Goal: Task Accomplishment & Management: Use online tool/utility

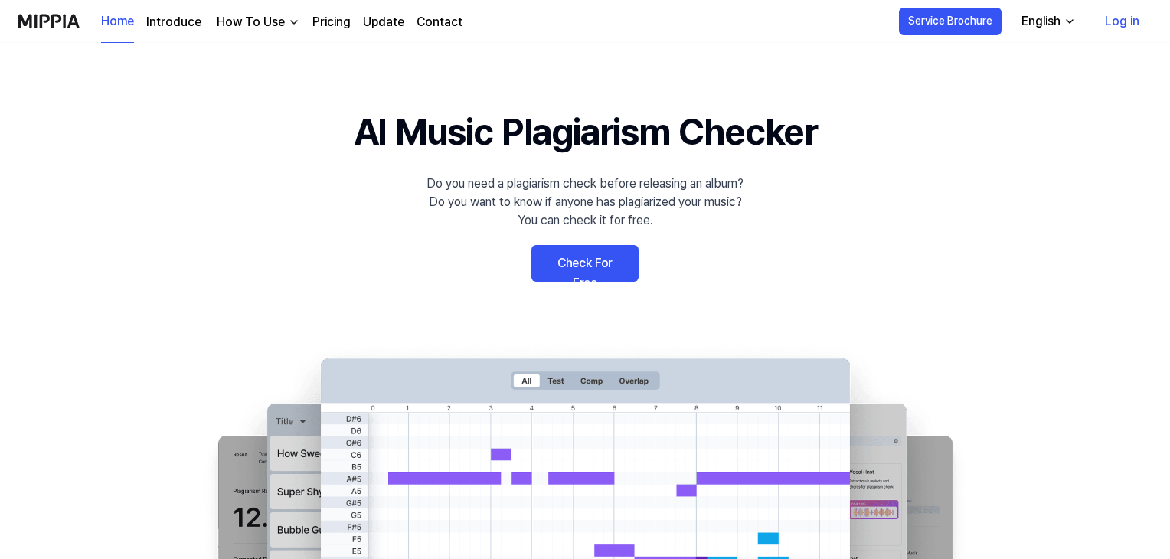
click at [583, 273] on link "Check For Free" at bounding box center [584, 263] width 107 height 37
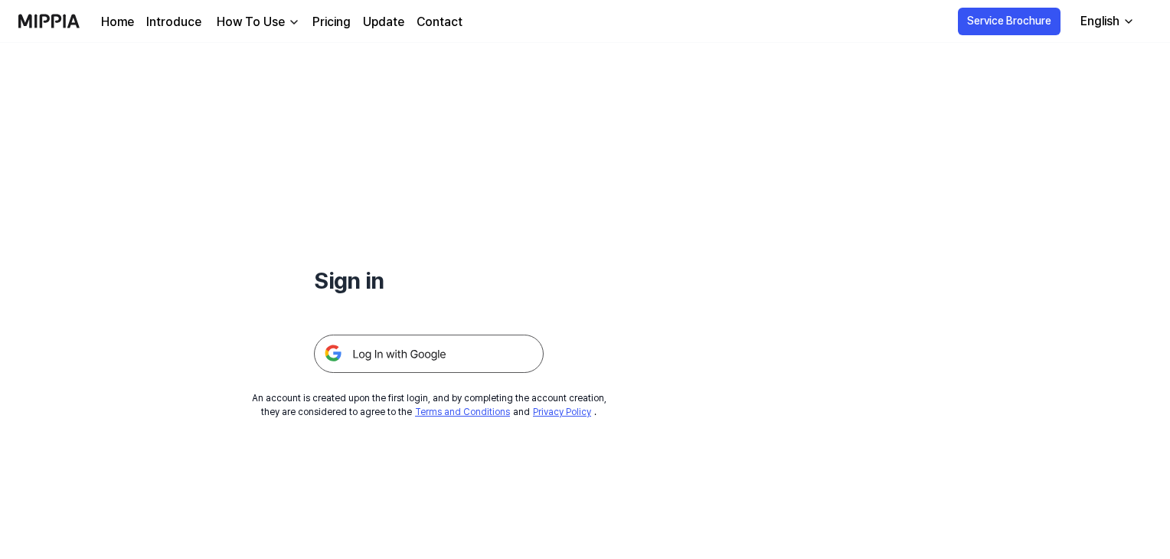
click at [436, 357] on img at bounding box center [429, 354] width 230 height 38
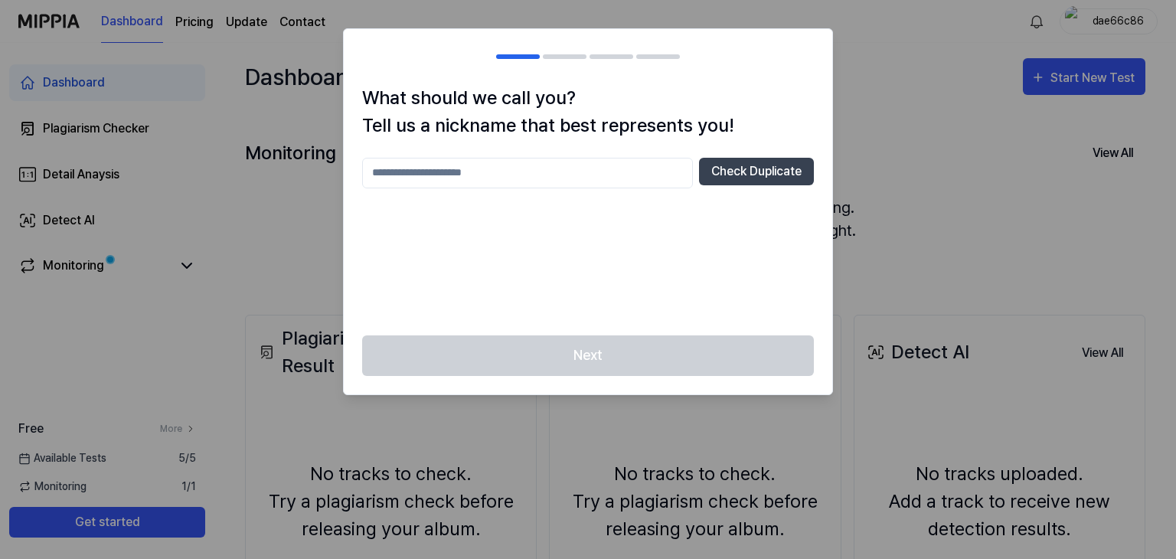
click at [524, 177] on input "text" at bounding box center [527, 173] width 331 height 31
type input "****"
click at [755, 160] on button "Check Duplicate" at bounding box center [756, 172] width 115 height 28
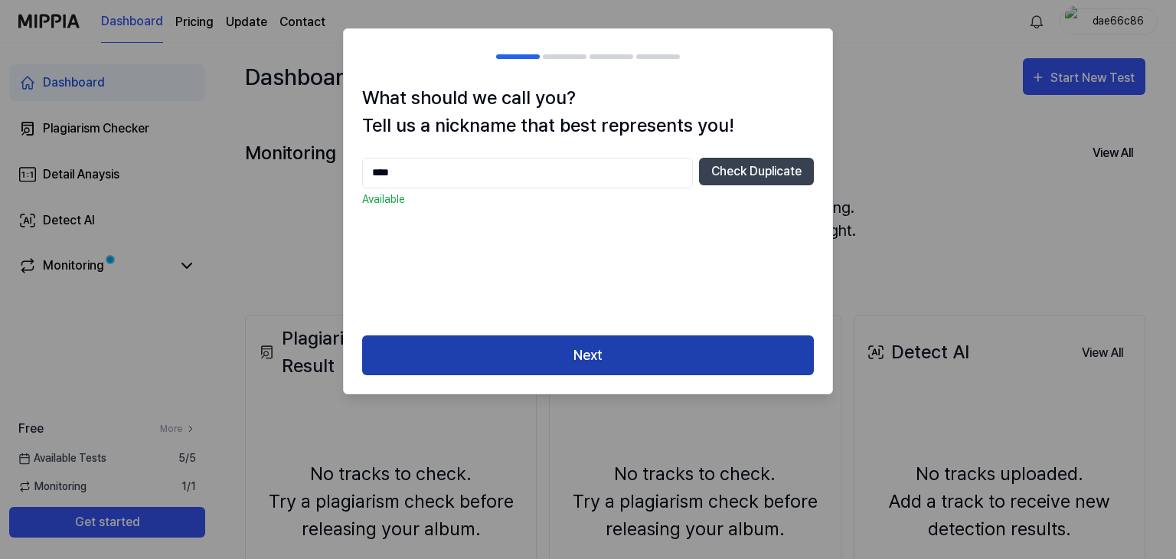
click at [616, 359] on button "Next" at bounding box center [588, 355] width 452 height 41
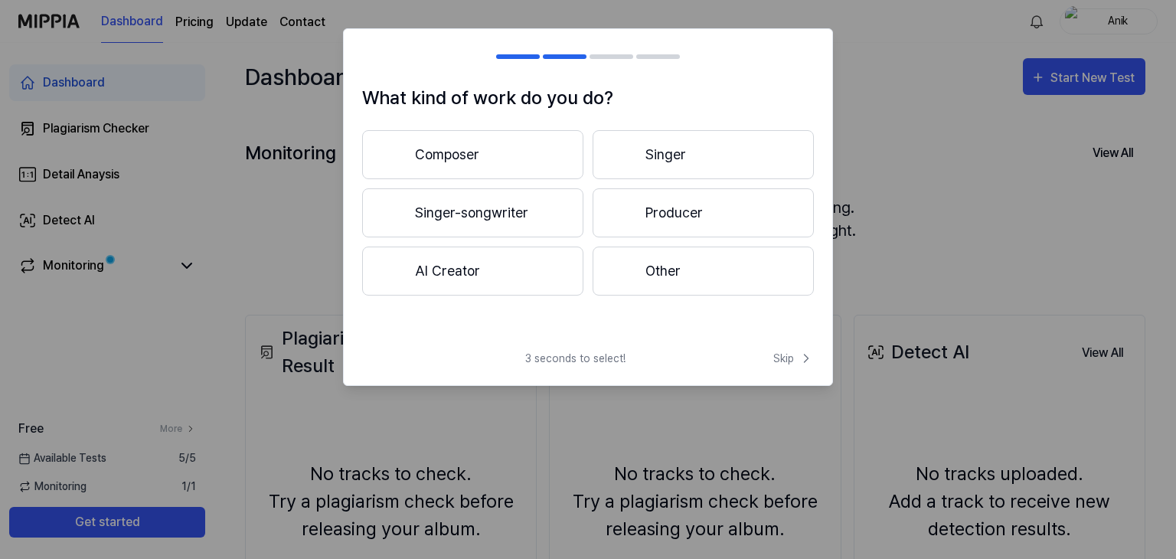
click at [479, 160] on button "Composer" at bounding box center [472, 154] width 221 height 49
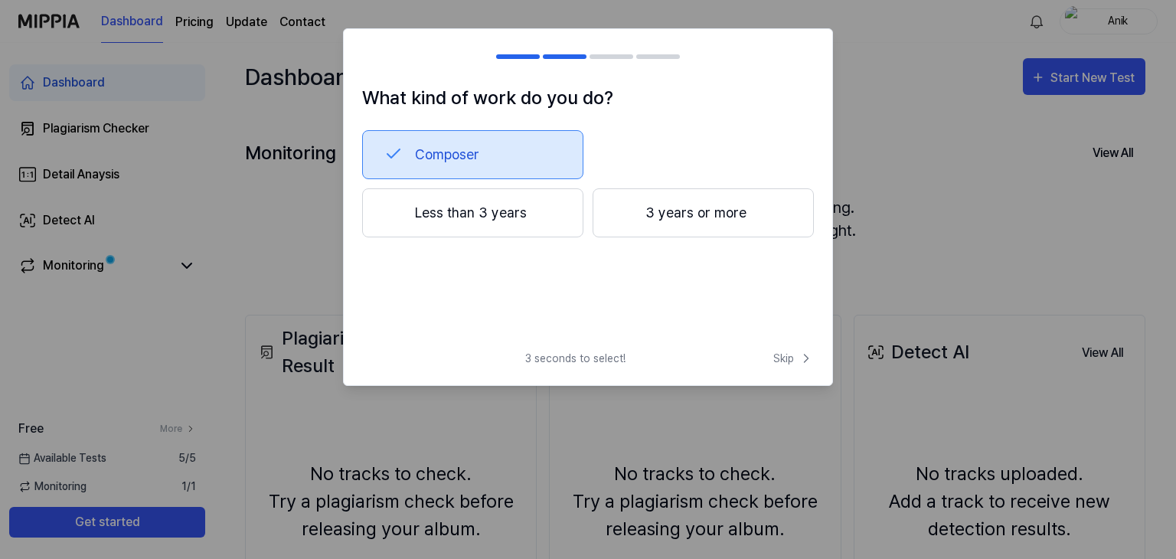
click at [646, 220] on button "3 years or more" at bounding box center [703, 212] width 221 height 49
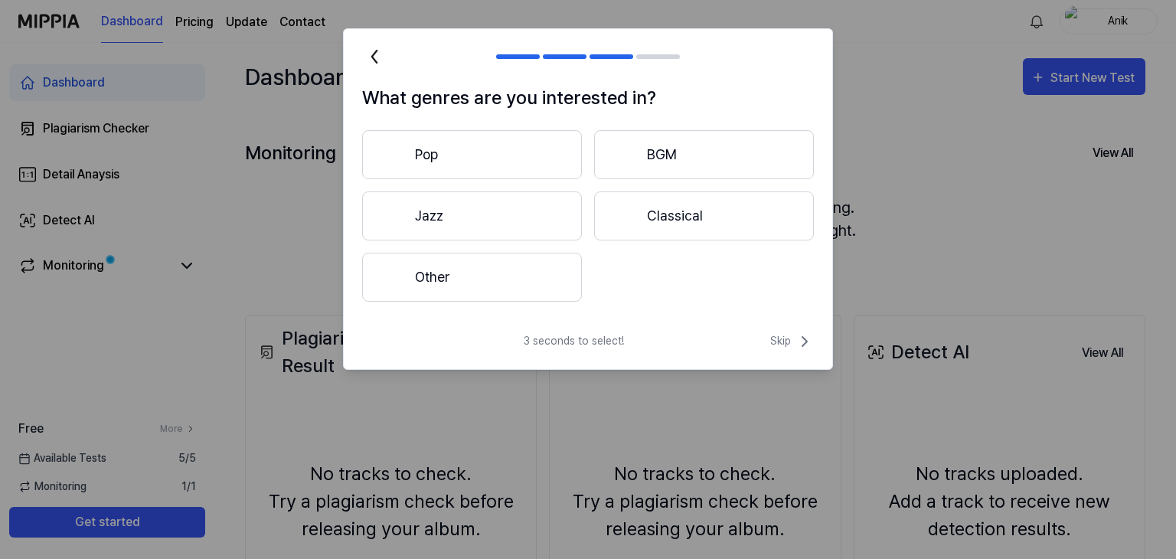
click at [628, 212] on div at bounding box center [625, 215] width 18 height 18
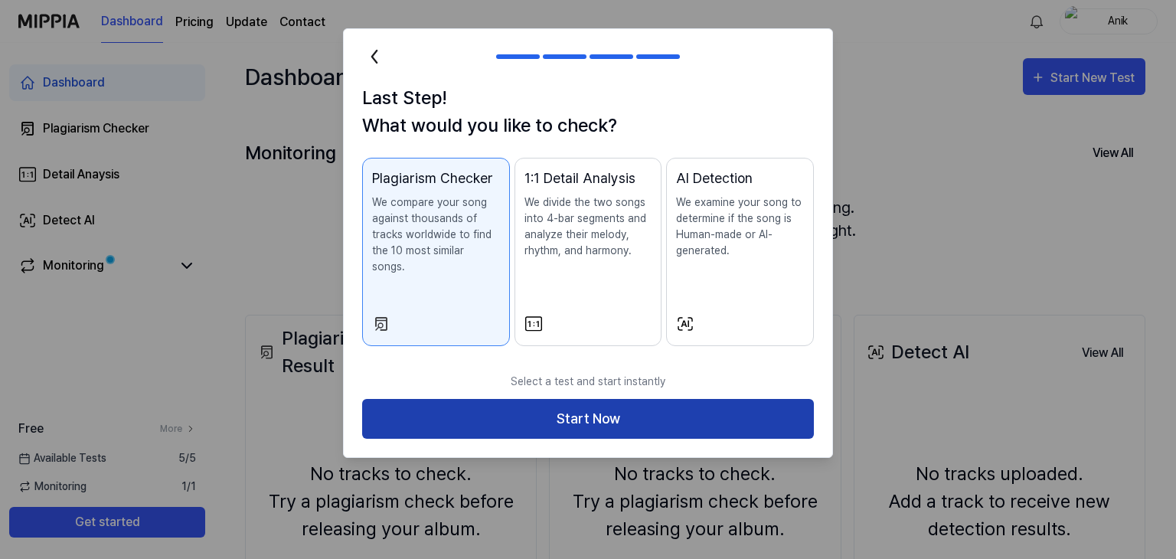
click at [548, 401] on button "Start Now" at bounding box center [588, 419] width 452 height 41
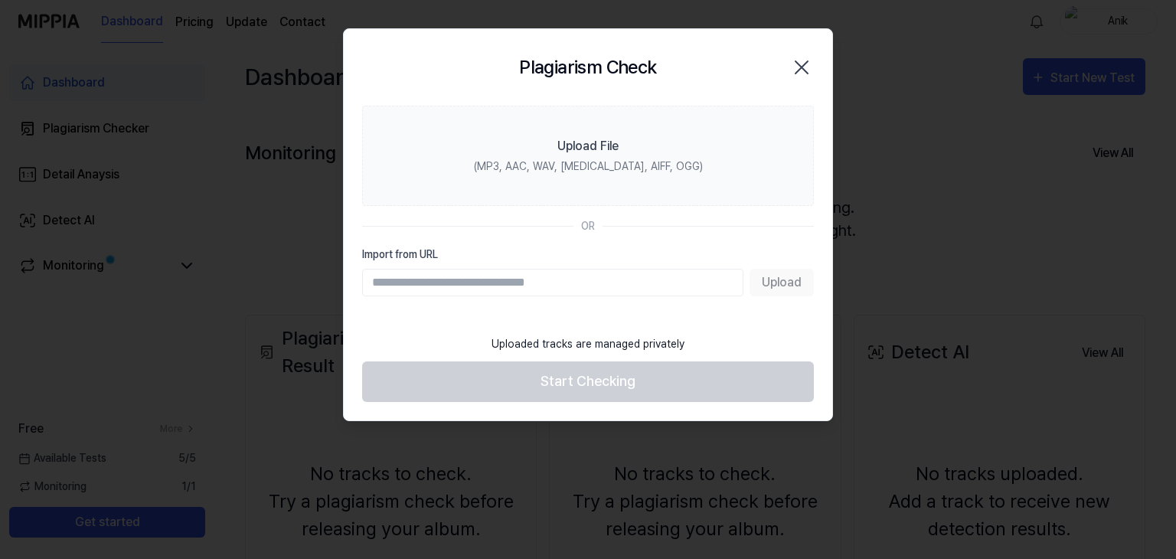
click at [755, 283] on div "Upload" at bounding box center [588, 283] width 452 height 28
click at [792, 283] on div "Upload" at bounding box center [588, 283] width 452 height 28
click at [603, 281] on input "Import from URL" at bounding box center [552, 283] width 381 height 28
click at [610, 279] on input "Import from URL" at bounding box center [552, 283] width 381 height 28
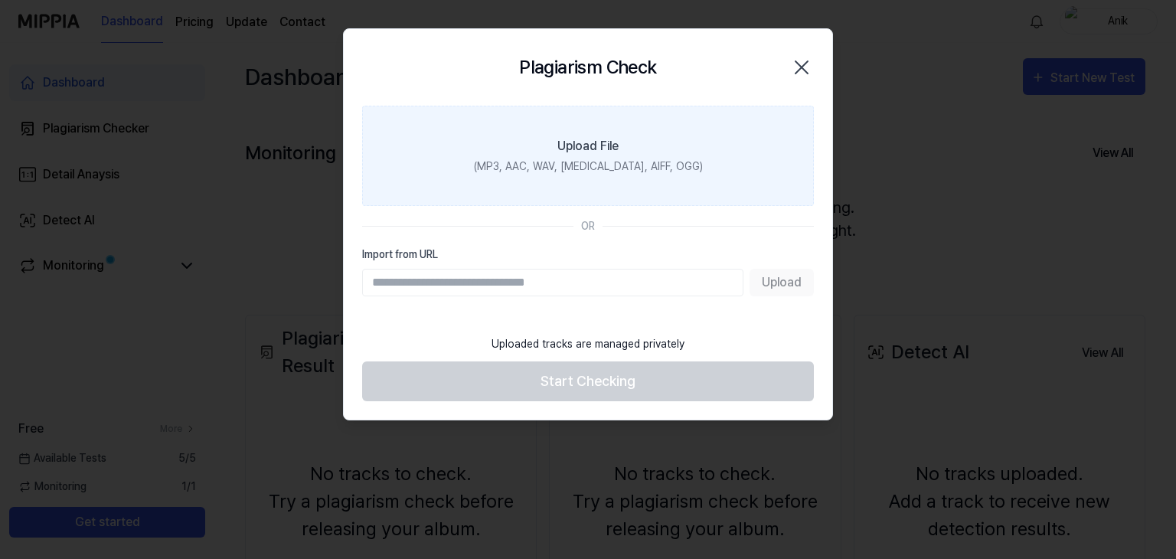
click at [616, 146] on div "Upload File" at bounding box center [587, 146] width 61 height 18
click at [0, 0] on input "Upload File (MP3, AAC, WAV, [MEDICAL_DATA], AIFF, OGG)" at bounding box center [0, 0] width 0 height 0
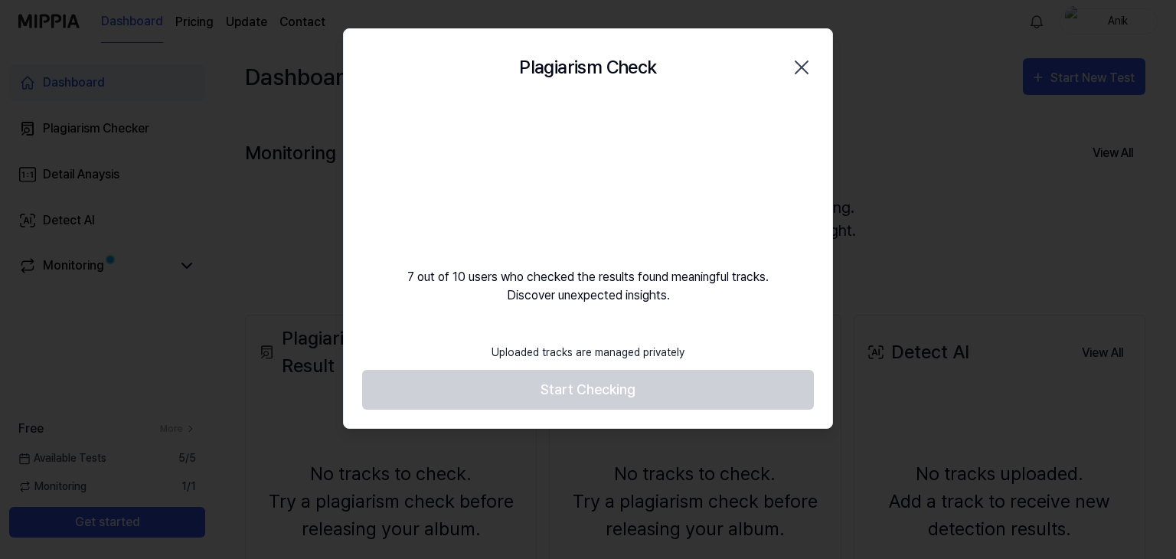
click at [588, 399] on body "Dashboard Pricing Update Contact Anik Dashboard Plagiarism Checker Detail Anays…" at bounding box center [588, 279] width 1176 height 559
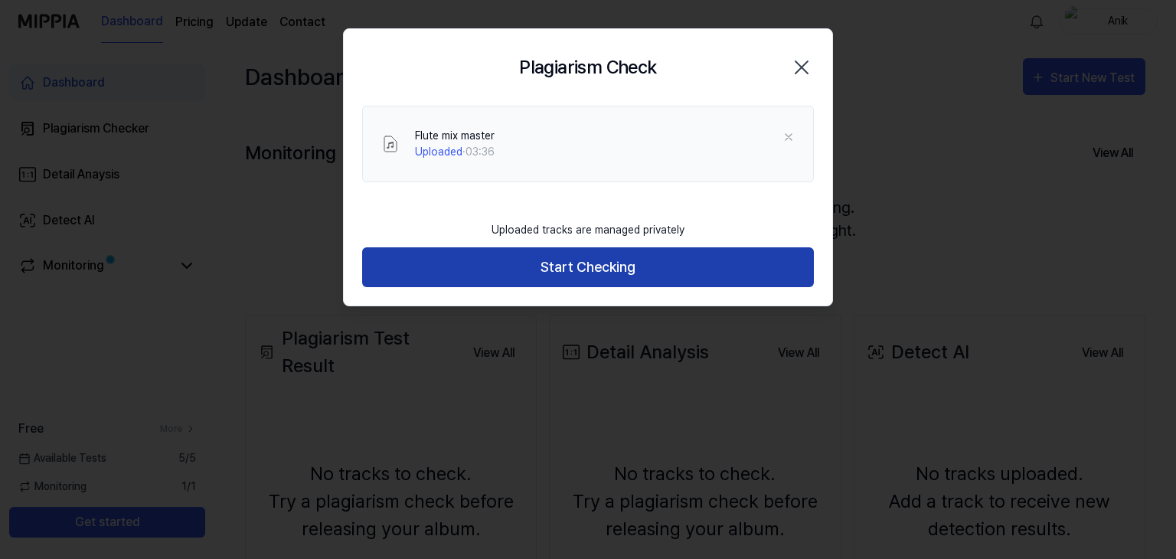
click at [564, 262] on button "Start Checking" at bounding box center [588, 267] width 452 height 41
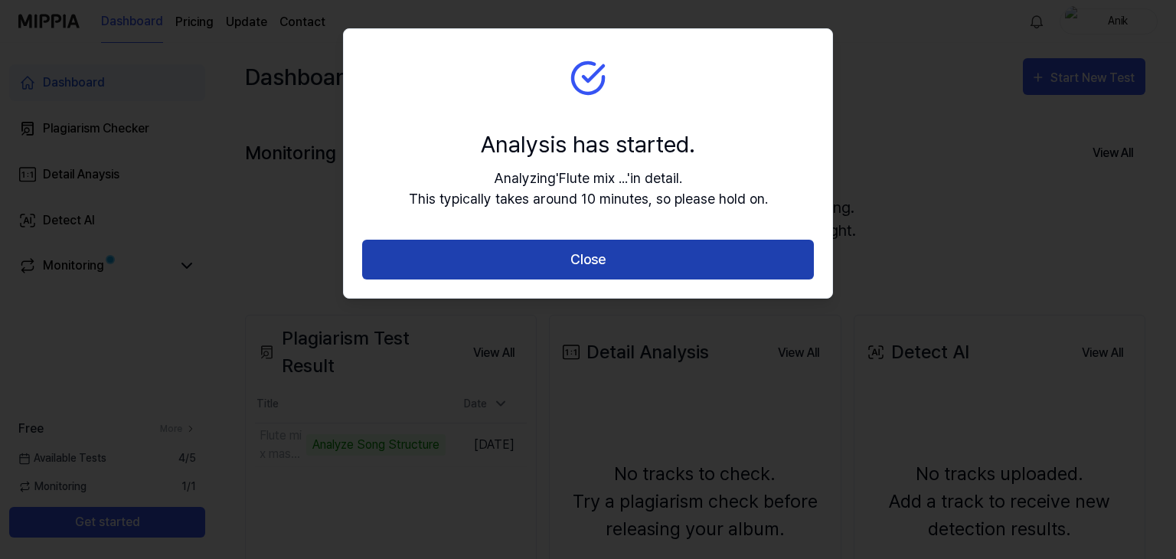
click at [469, 267] on button "Close" at bounding box center [588, 260] width 452 height 41
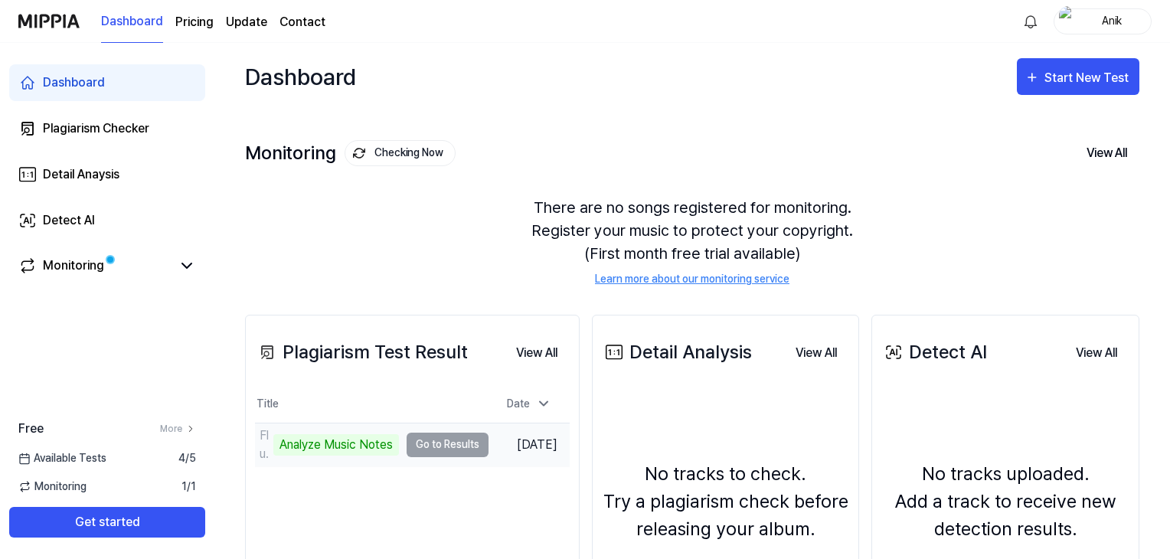
click at [453, 442] on td "Flute mix master Analyze Music Notes Go to Results" at bounding box center [372, 444] width 234 height 43
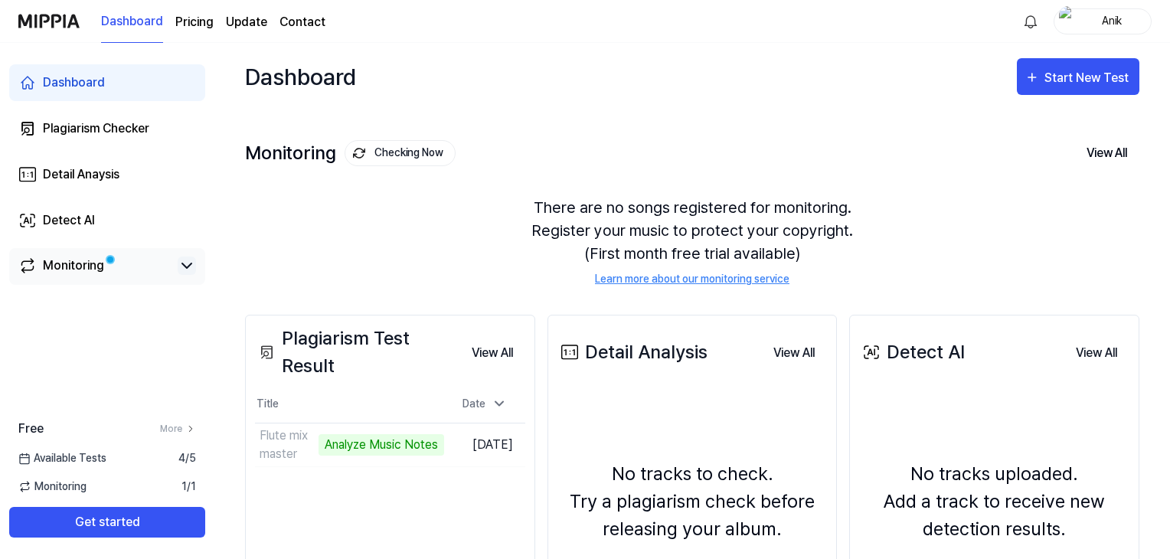
click at [184, 273] on icon at bounding box center [187, 265] width 18 height 18
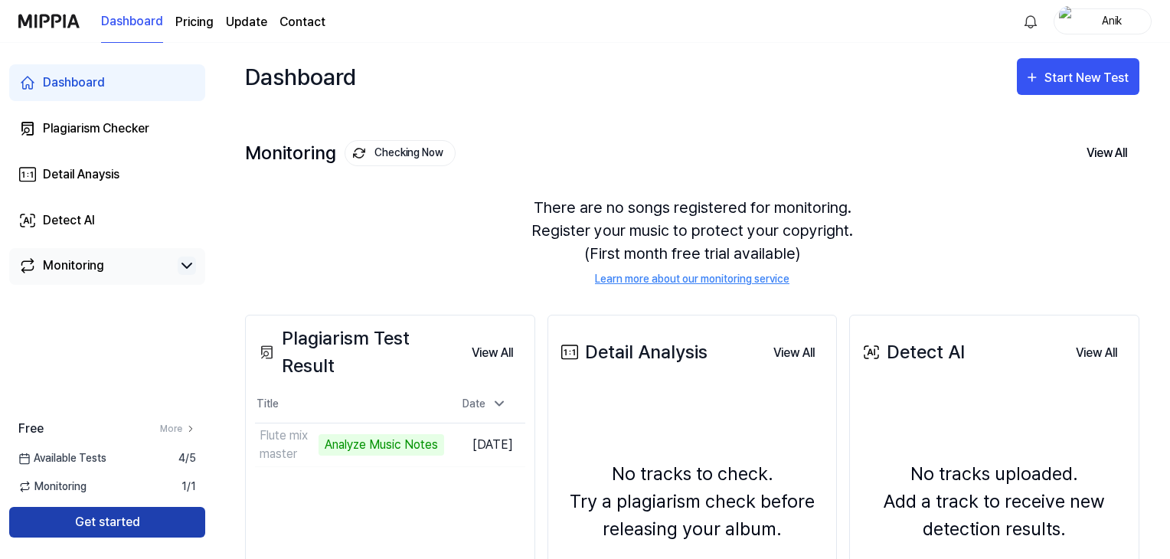
click at [113, 527] on button "Get started" at bounding box center [107, 522] width 196 height 31
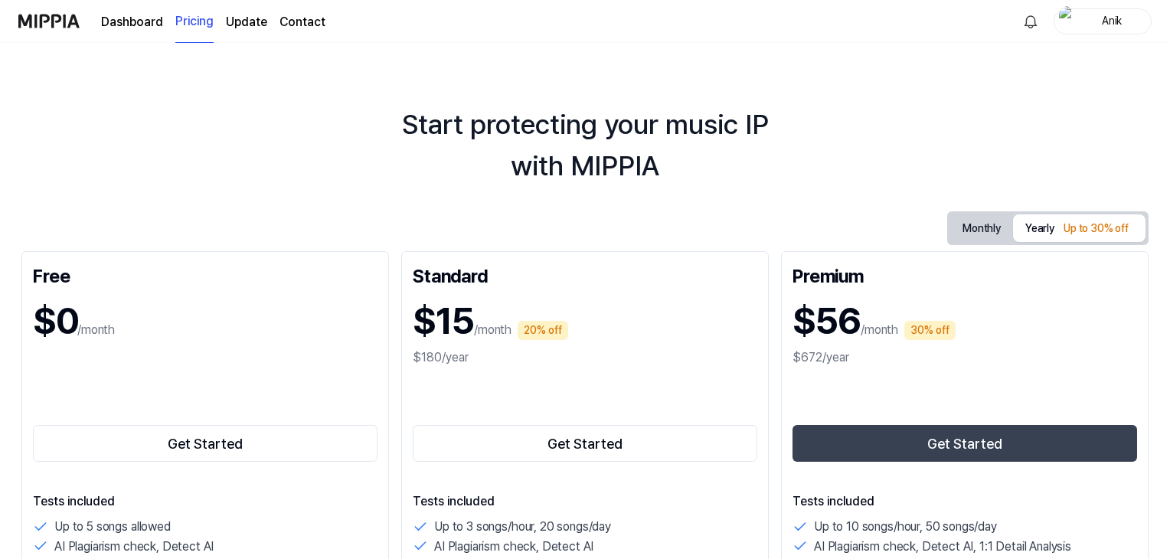
click at [131, 24] on link "Dashboard" at bounding box center [132, 22] width 62 height 18
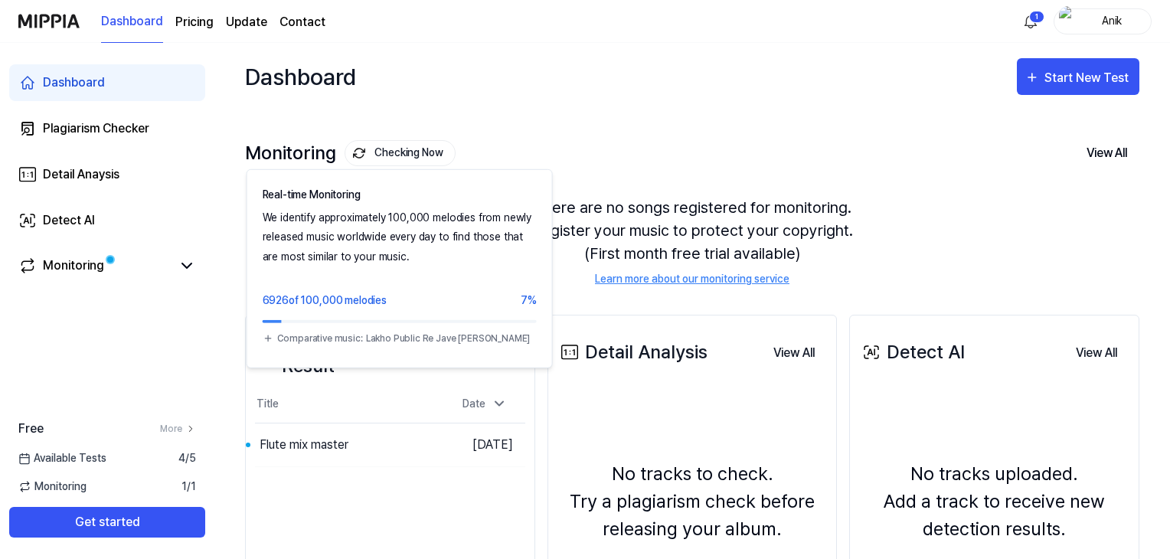
click at [404, 154] on button "Checking Now" at bounding box center [400, 153] width 111 height 26
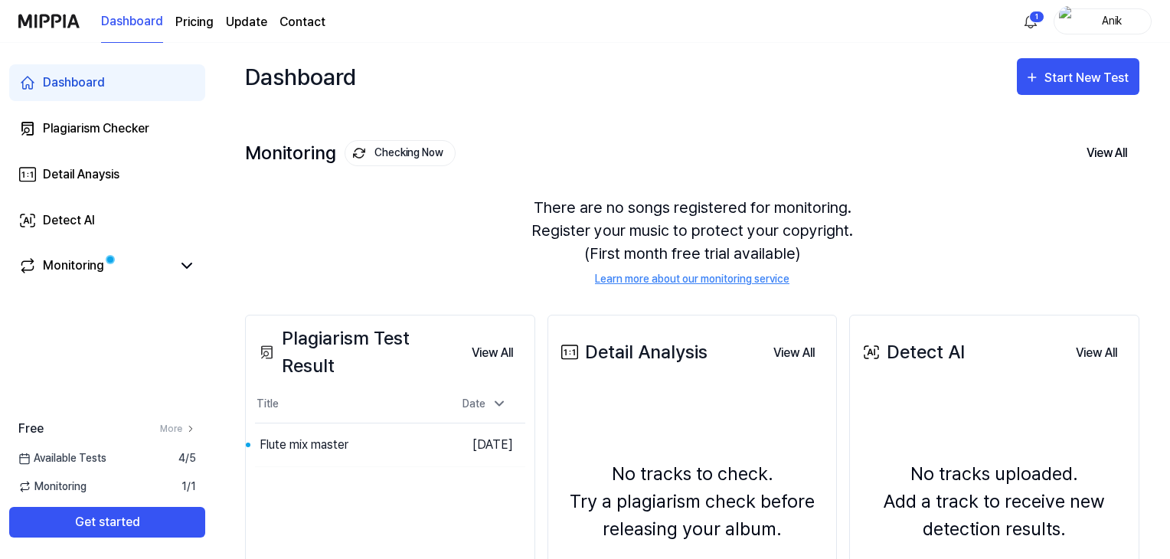
click at [404, 154] on button "Checking Now" at bounding box center [400, 153] width 111 height 26
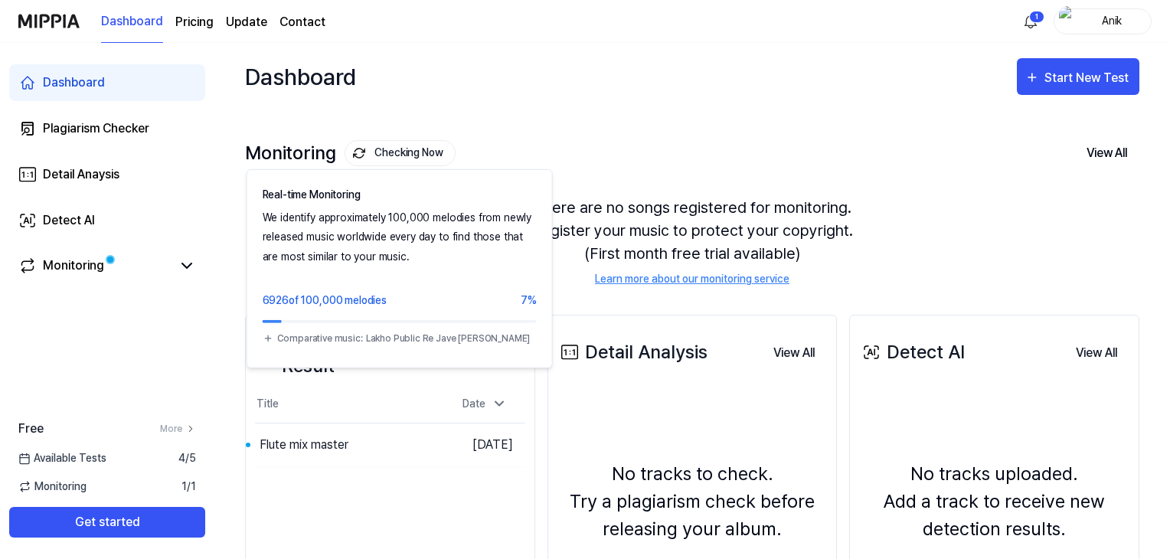
click at [386, 152] on button "Checking Now" at bounding box center [400, 153] width 111 height 26
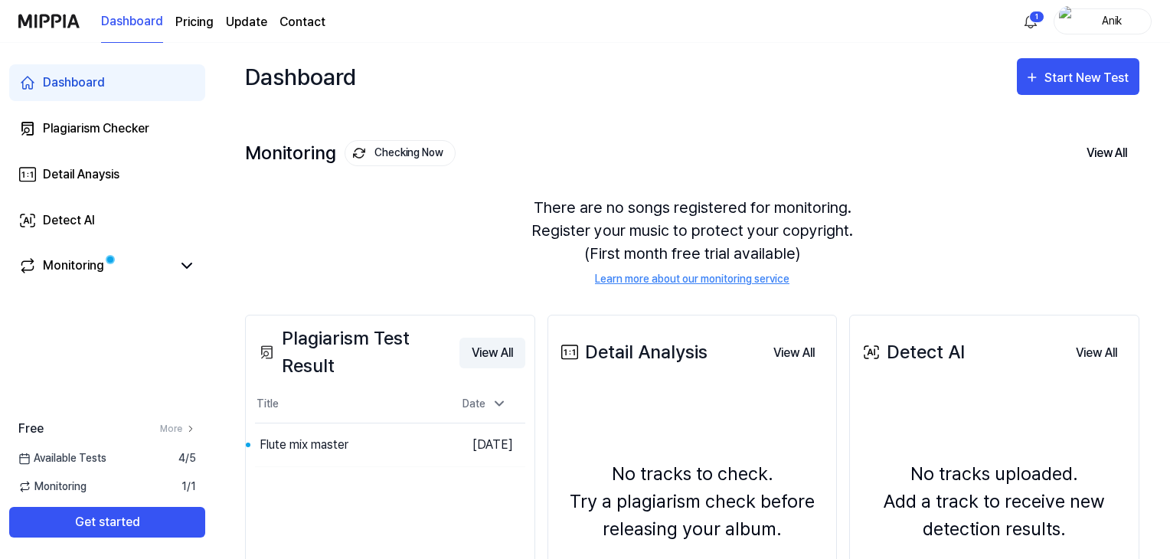
click at [483, 351] on button "View All" at bounding box center [492, 353] width 66 height 31
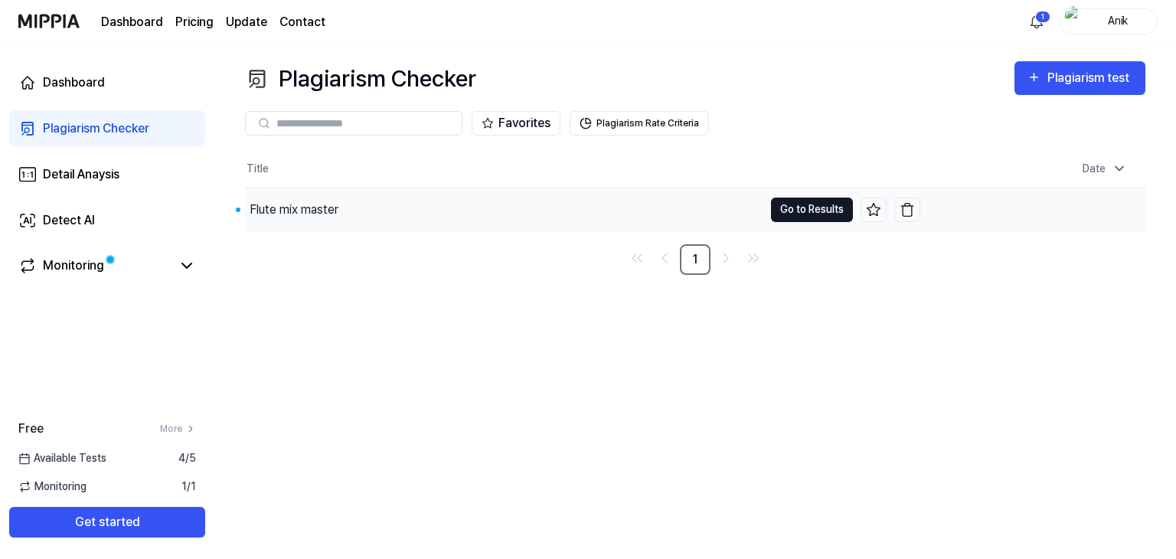
click at [779, 213] on button "Go to Results" at bounding box center [812, 210] width 82 height 24
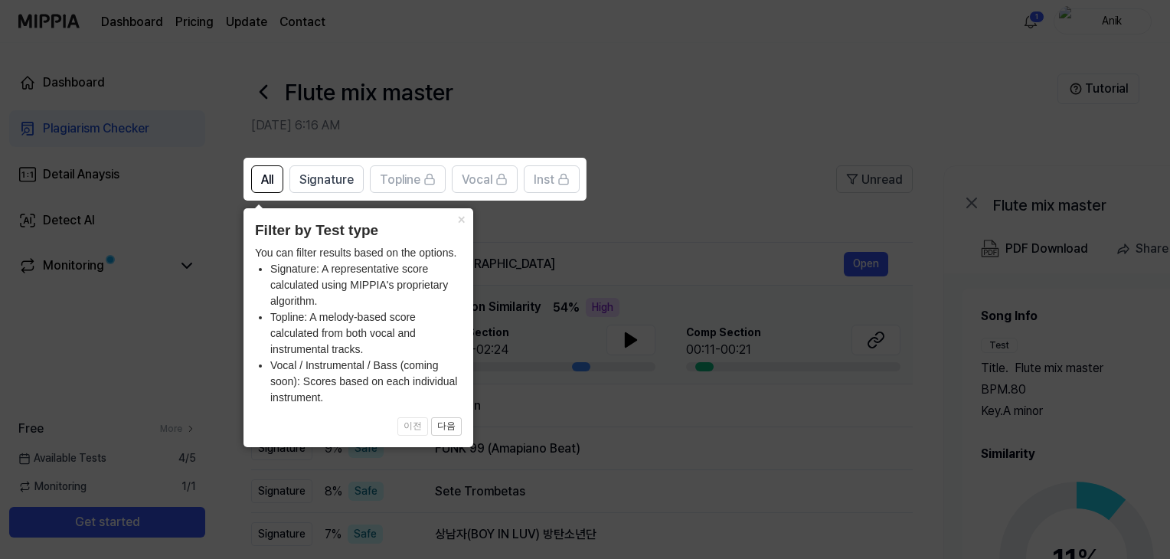
click at [534, 260] on icon at bounding box center [588, 279] width 1176 height 559
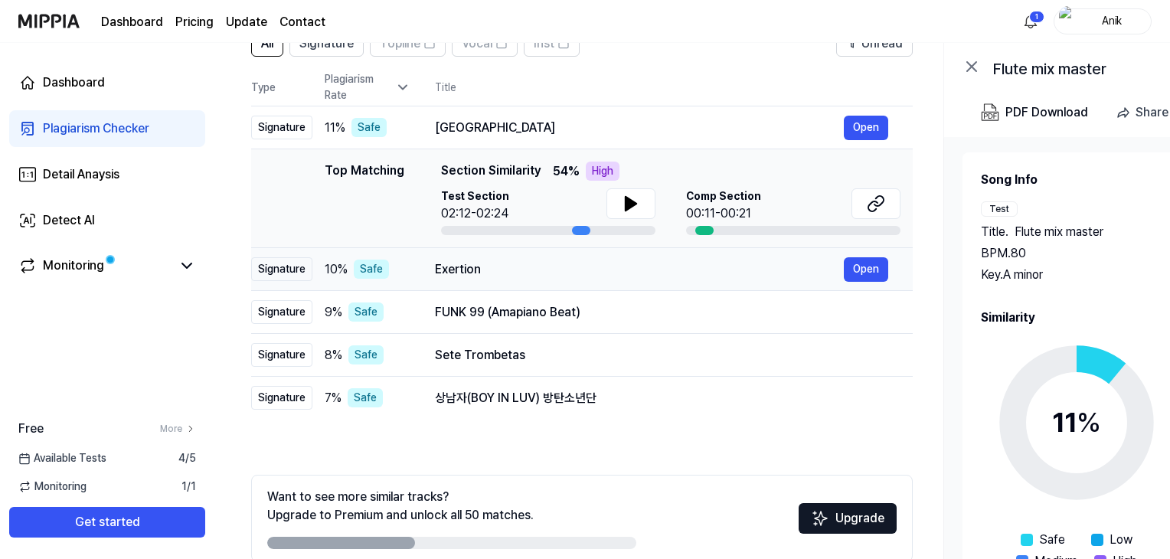
scroll to position [153, 0]
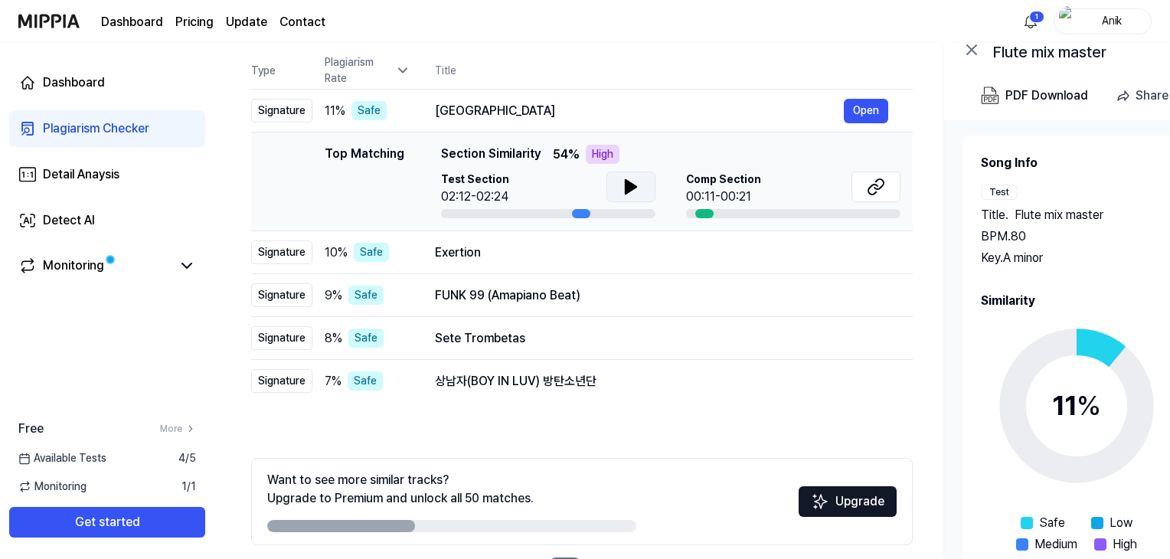
click at [631, 185] on icon at bounding box center [630, 187] width 11 height 14
click at [704, 210] on div at bounding box center [704, 213] width 18 height 9
drag, startPoint x: 704, startPoint y: 210, endPoint x: 726, endPoint y: 215, distance: 22.8
click at [726, 215] on div at bounding box center [793, 213] width 214 height 9
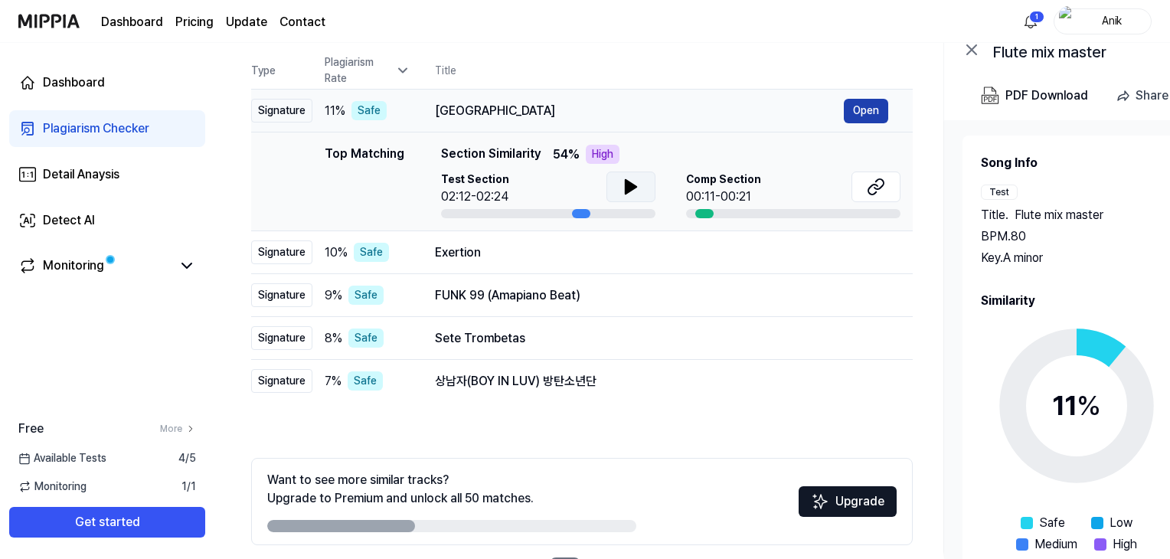
click at [867, 107] on button "Open" at bounding box center [866, 111] width 44 height 24
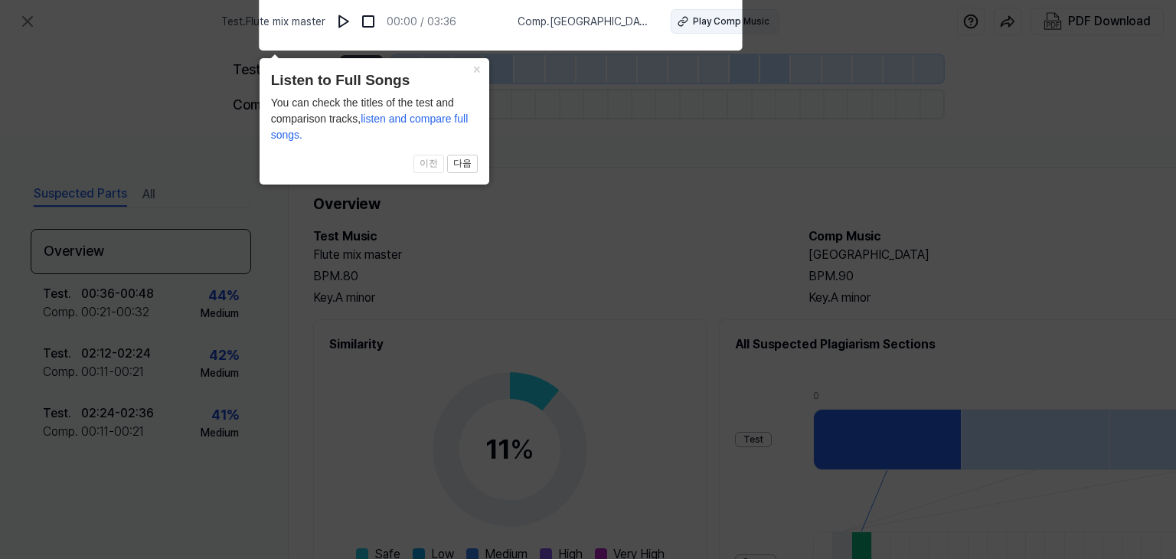
click at [671, 23] on button "Play Comp Music" at bounding box center [725, 21] width 109 height 24
click at [546, 225] on icon at bounding box center [588, 275] width 1176 height 567
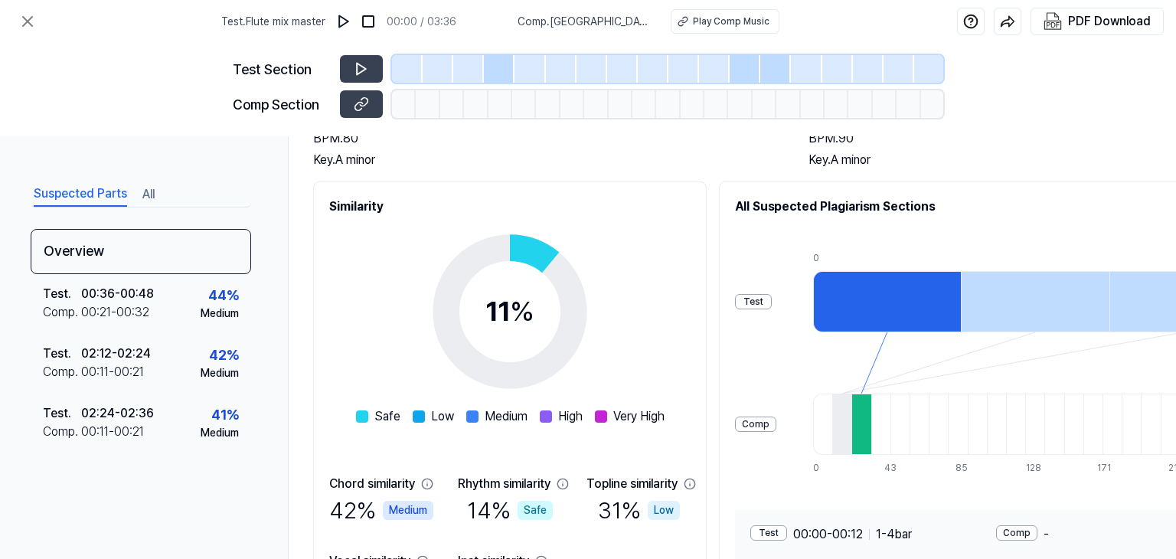
scroll to position [230, 0]
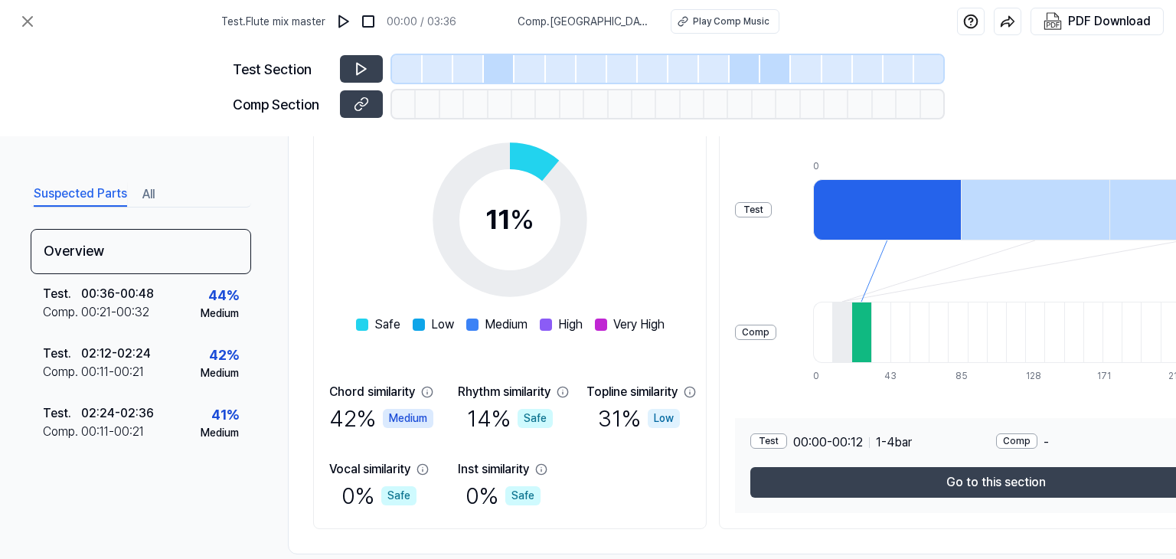
click at [870, 316] on div at bounding box center [860, 332] width 19 height 61
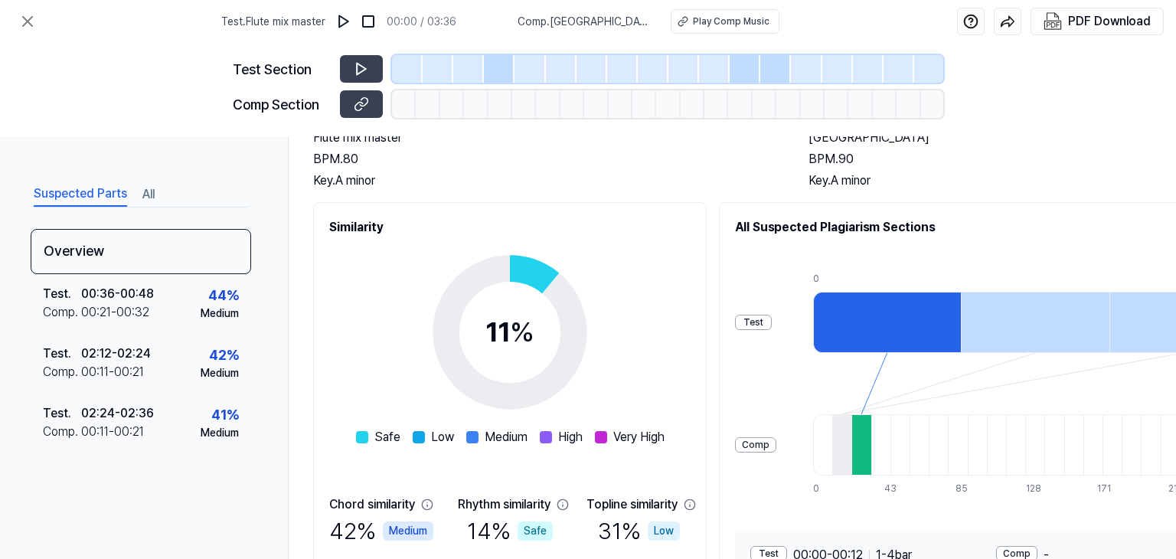
scroll to position [153, 0]
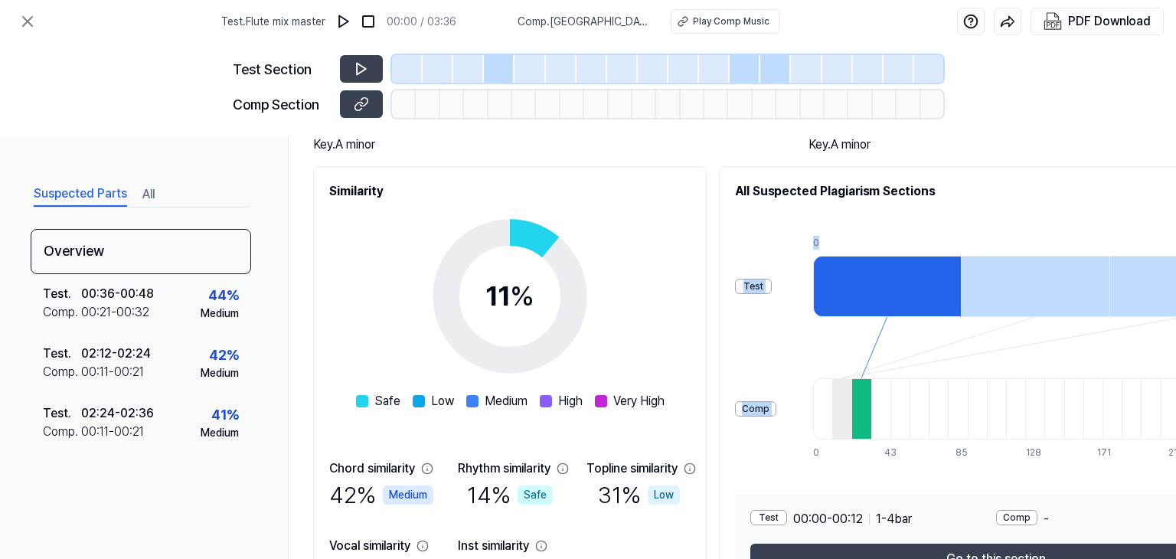
drag, startPoint x: 848, startPoint y: 227, endPoint x: 742, endPoint y: 224, distance: 105.7
click at [740, 227] on div "Similarity 11 % Safe Low Medium High Very High Chord similarity 42 % Medium Rhy…" at bounding box center [793, 385] width 960 height 439
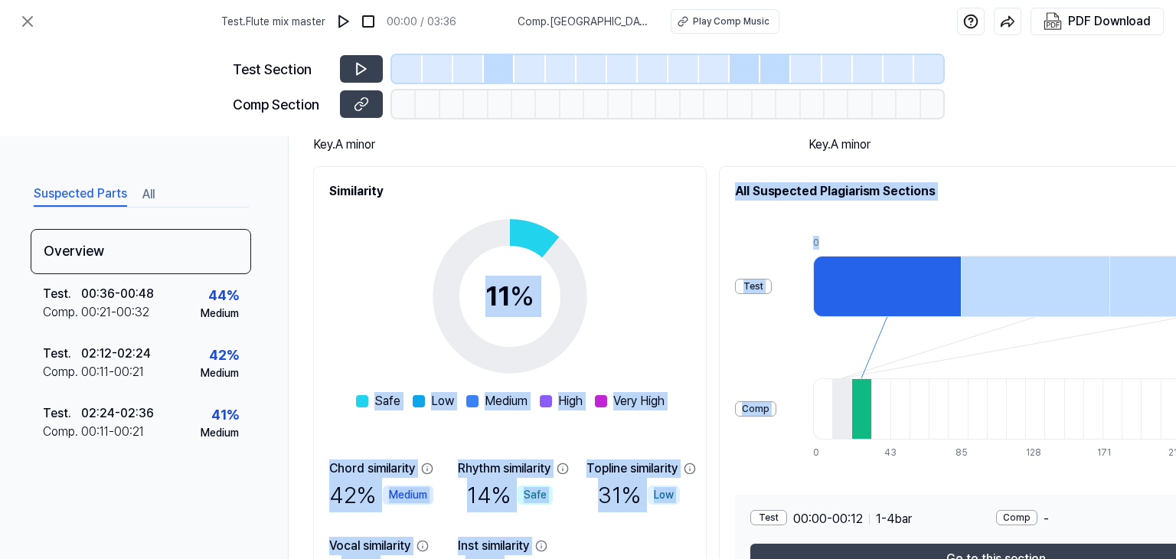
click at [907, 230] on div "Test Comp 0 12 24 36 0 11 21 32 43 53 64 75 85 96 107 117 128 139 149 160 171 1…" at bounding box center [996, 347] width 522 height 245
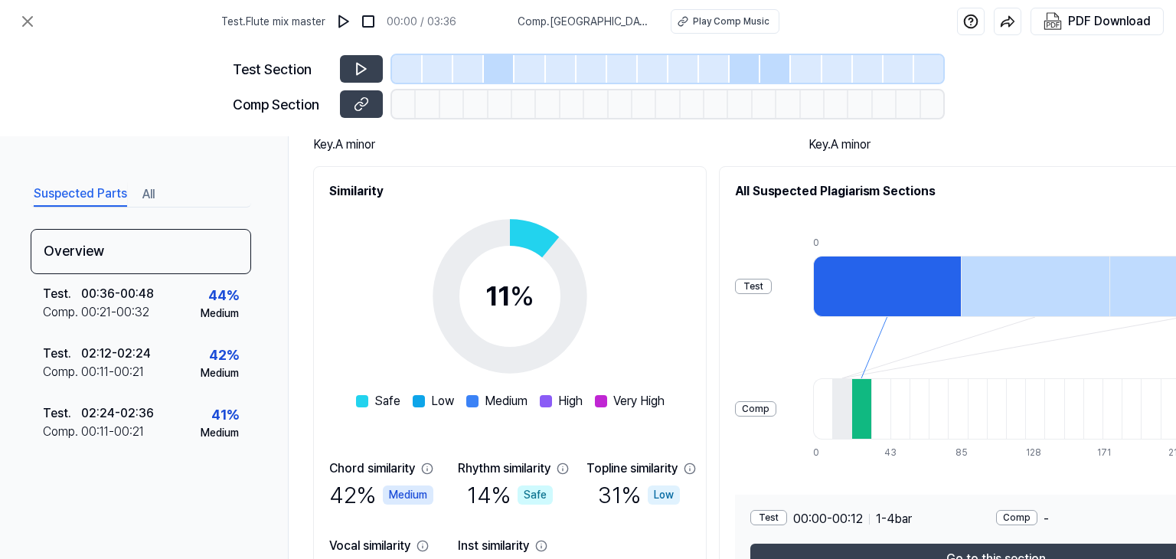
scroll to position [230, 0]
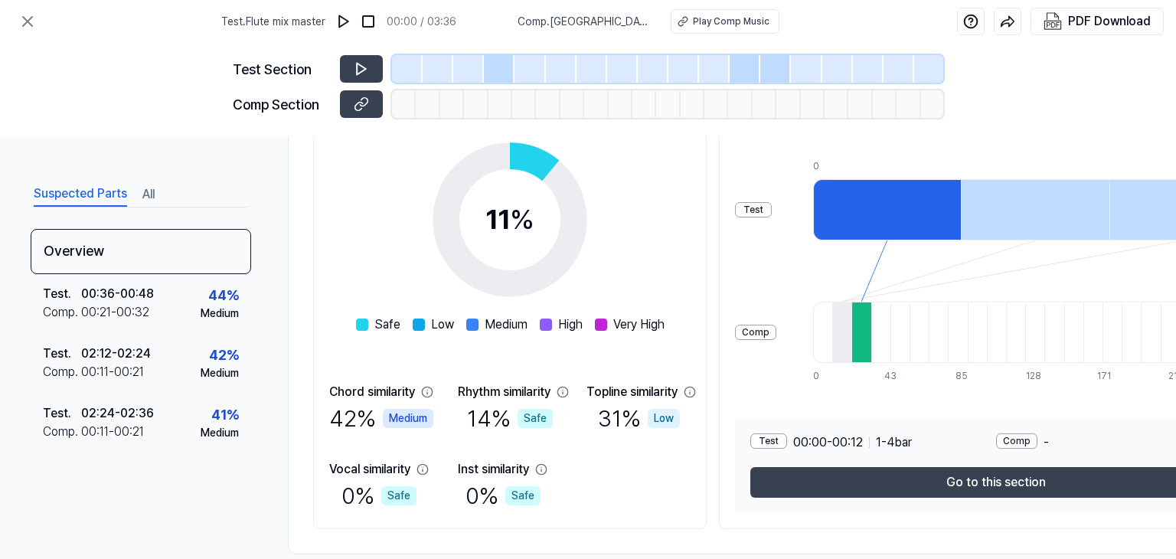
click at [937, 475] on button "Go to this section" at bounding box center [996, 482] width 492 height 31
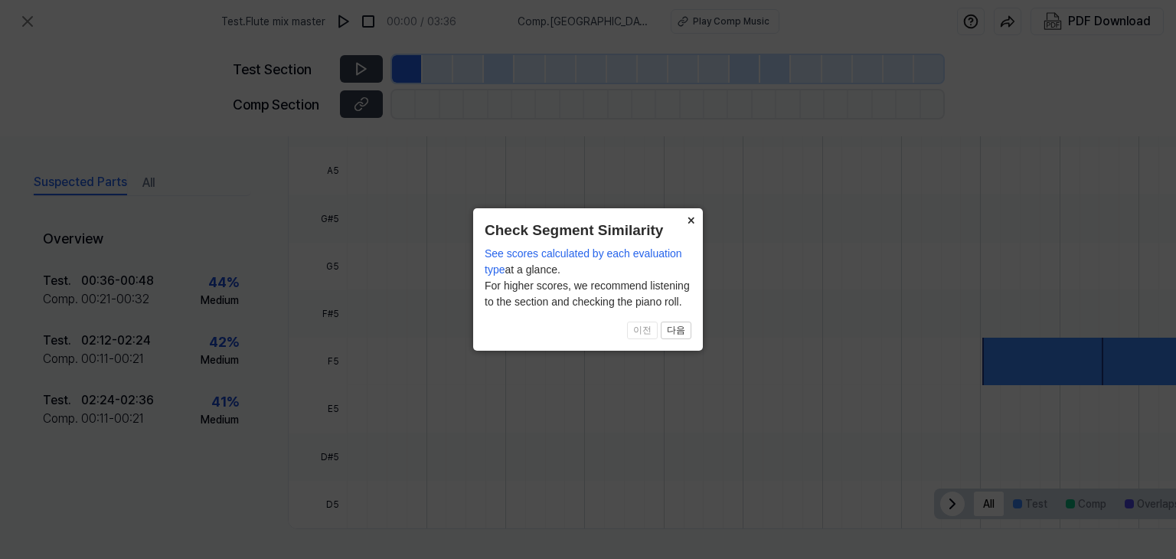
click at [684, 229] on button "×" at bounding box center [690, 218] width 24 height 21
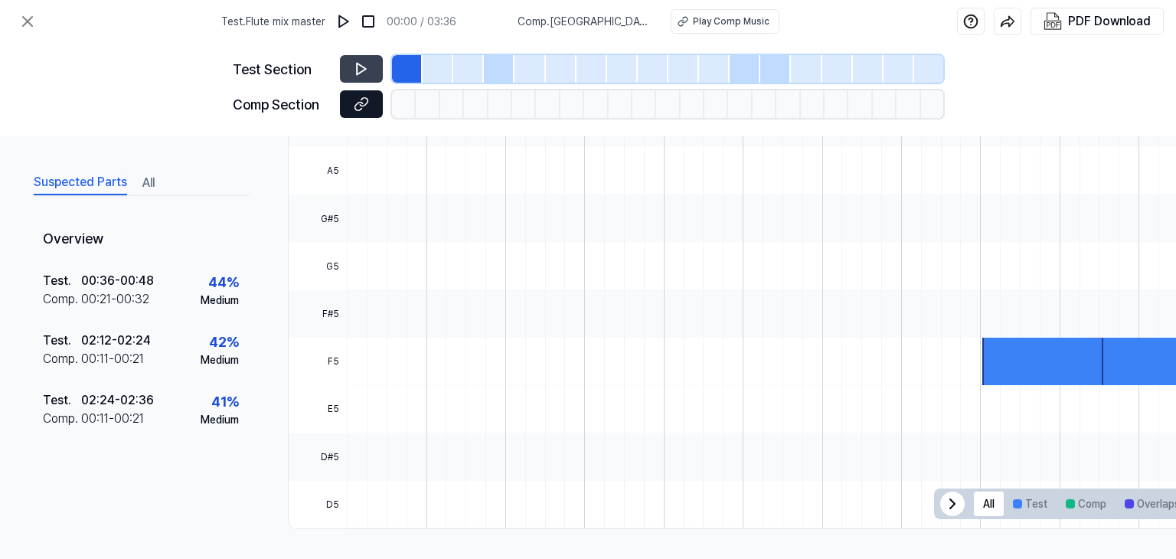
click at [362, 100] on icon at bounding box center [361, 103] width 15 height 15
click at [348, 79] on button at bounding box center [361, 69] width 43 height 28
click at [483, 74] on div at bounding box center [468, 69] width 31 height 28
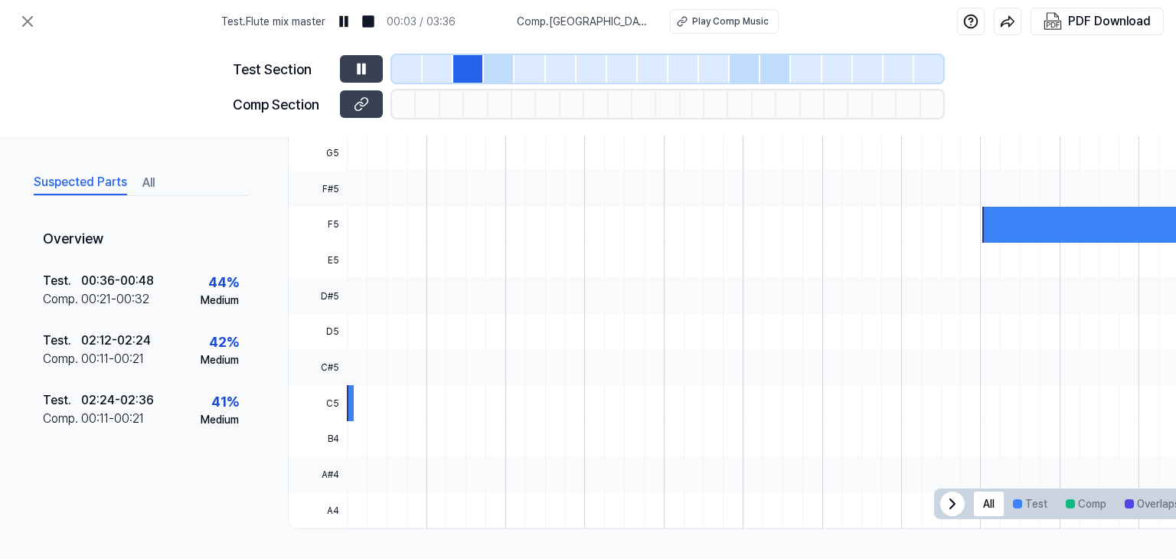
click at [492, 74] on div at bounding box center [499, 69] width 31 height 28
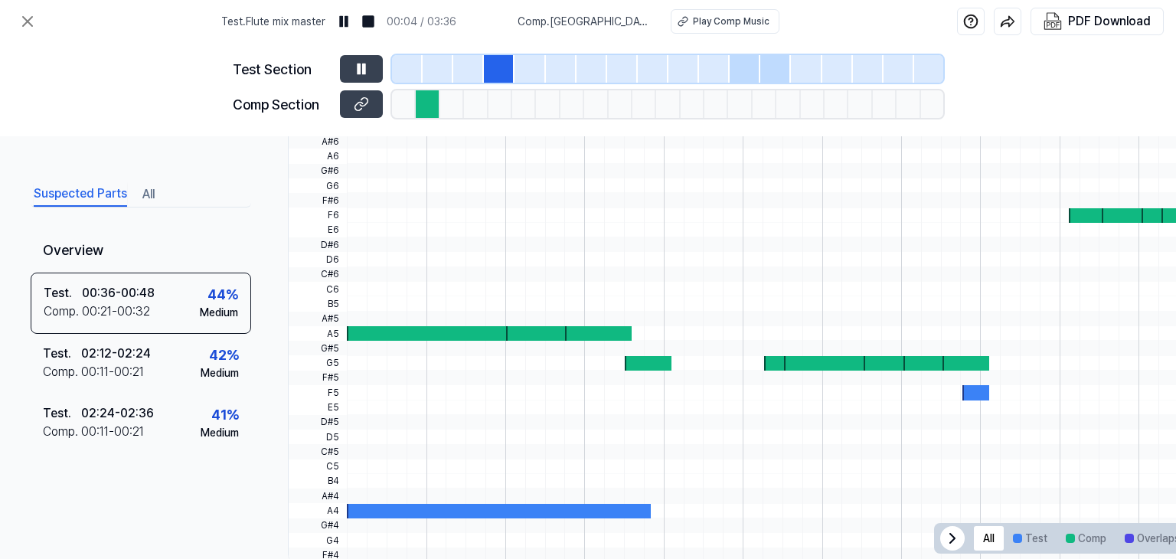
scroll to position [492, 0]
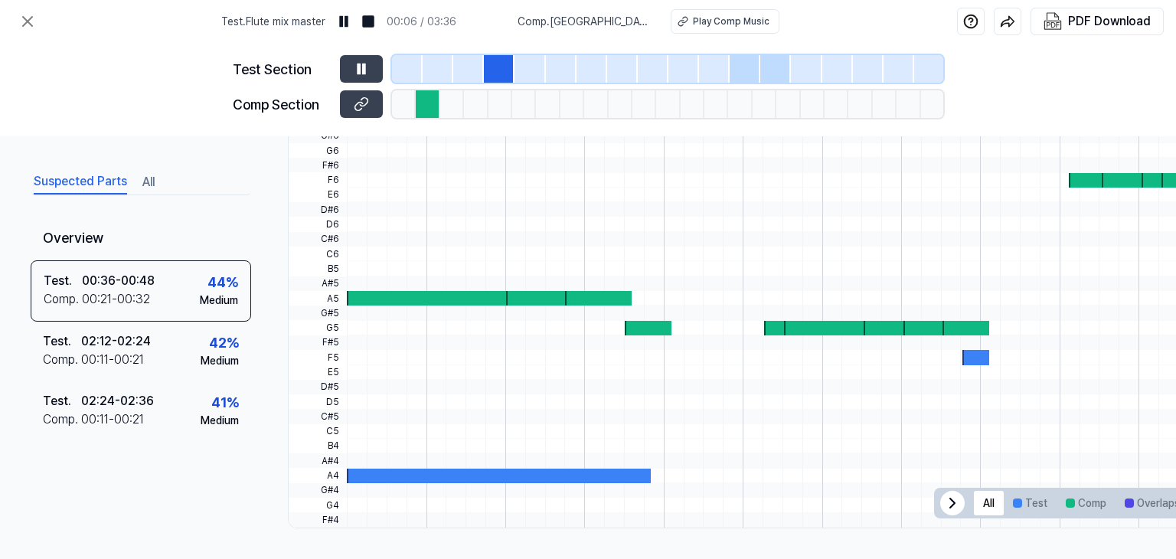
click at [424, 106] on div at bounding box center [428, 104] width 24 height 28
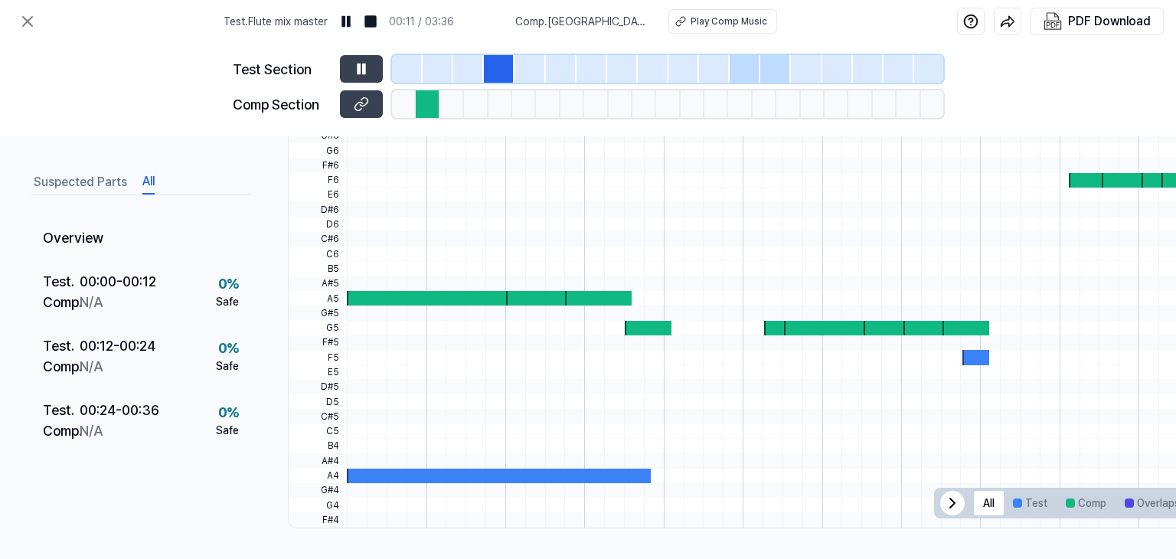
click at [152, 181] on button "All" at bounding box center [148, 182] width 12 height 24
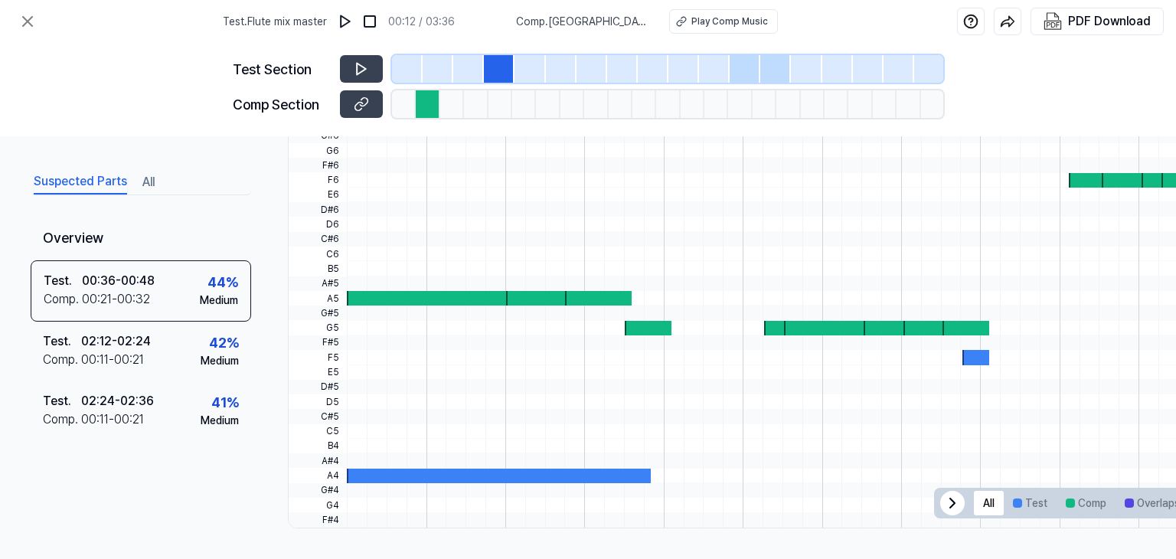
click at [115, 185] on button "Suspected Parts" at bounding box center [80, 182] width 93 height 24
click at [433, 99] on div at bounding box center [428, 104] width 24 height 28
click at [741, 66] on div at bounding box center [745, 69] width 31 height 28
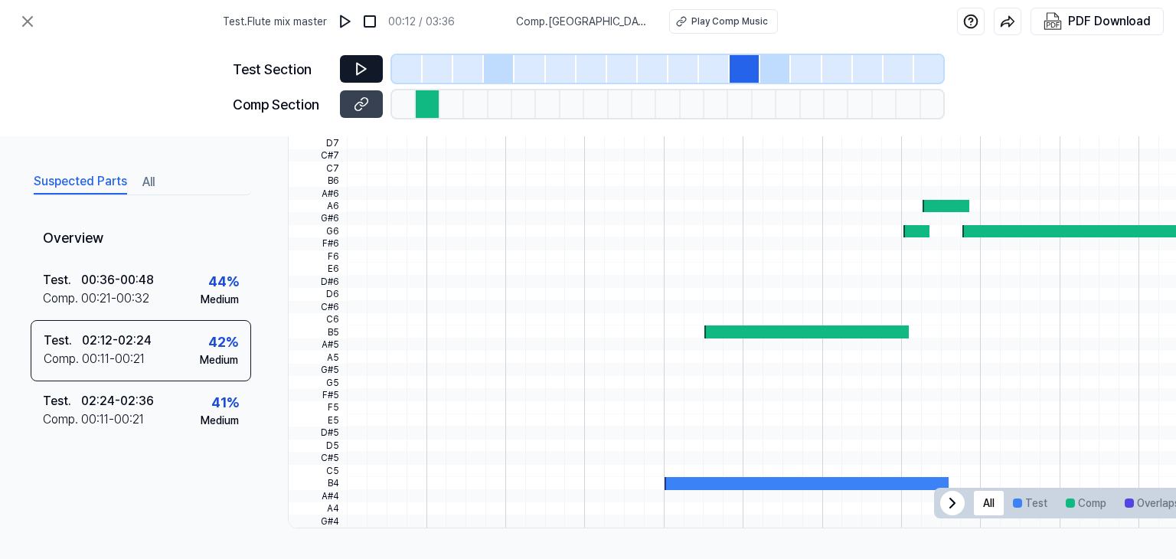
click at [358, 68] on icon at bounding box center [361, 68] width 15 height 15
click at [367, 95] on button at bounding box center [361, 104] width 43 height 28
